Goal: Information Seeking & Learning: Learn about a topic

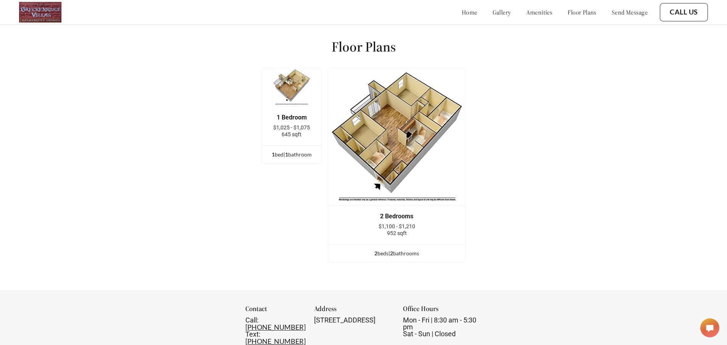
scroll to position [992, 0]
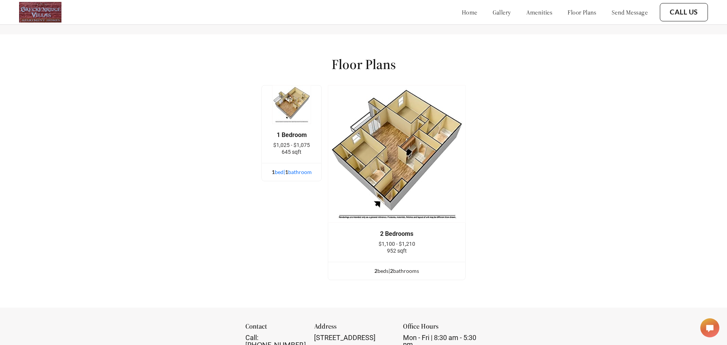
click at [295, 176] on div "1 bed | 1 bathroom" at bounding box center [292, 172] width 60 height 8
click at [293, 105] on img at bounding box center [291, 104] width 39 height 39
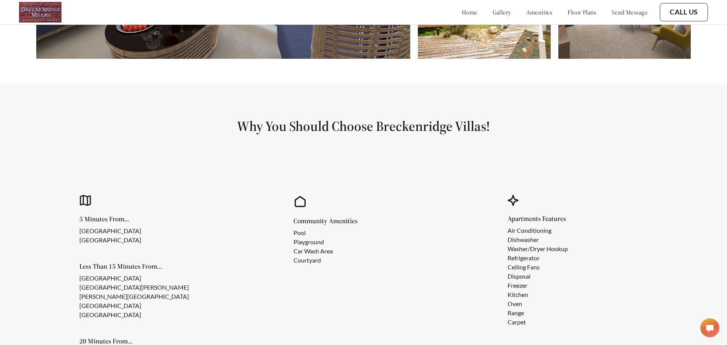
scroll to position [491, 0]
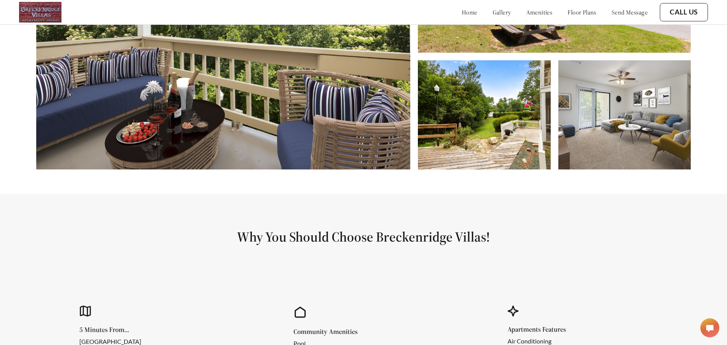
click at [526, 13] on link "amenities" at bounding box center [539, 12] width 26 height 8
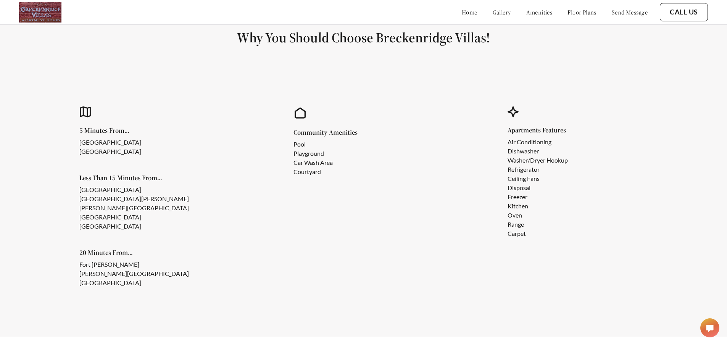
scroll to position [690, 0]
click at [567, 14] on link "floor plans" at bounding box center [581, 12] width 29 height 8
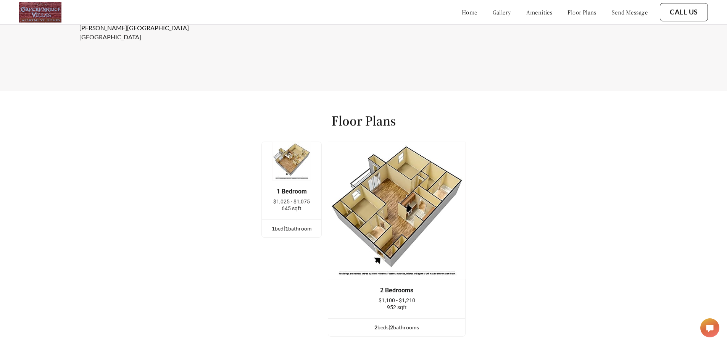
scroll to position [917, 0]
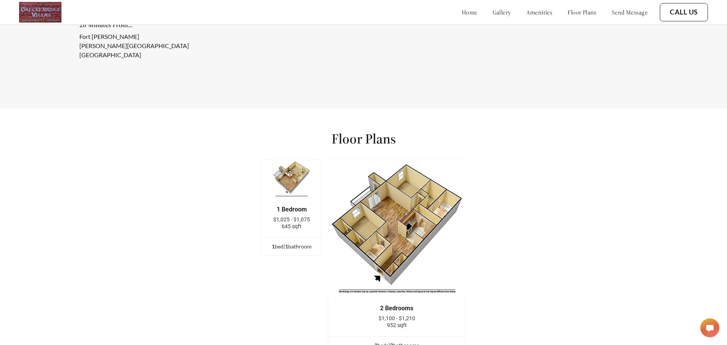
click at [492, 13] on link "gallery" at bounding box center [501, 12] width 18 height 8
